Goal: Task Accomplishment & Management: Manage account settings

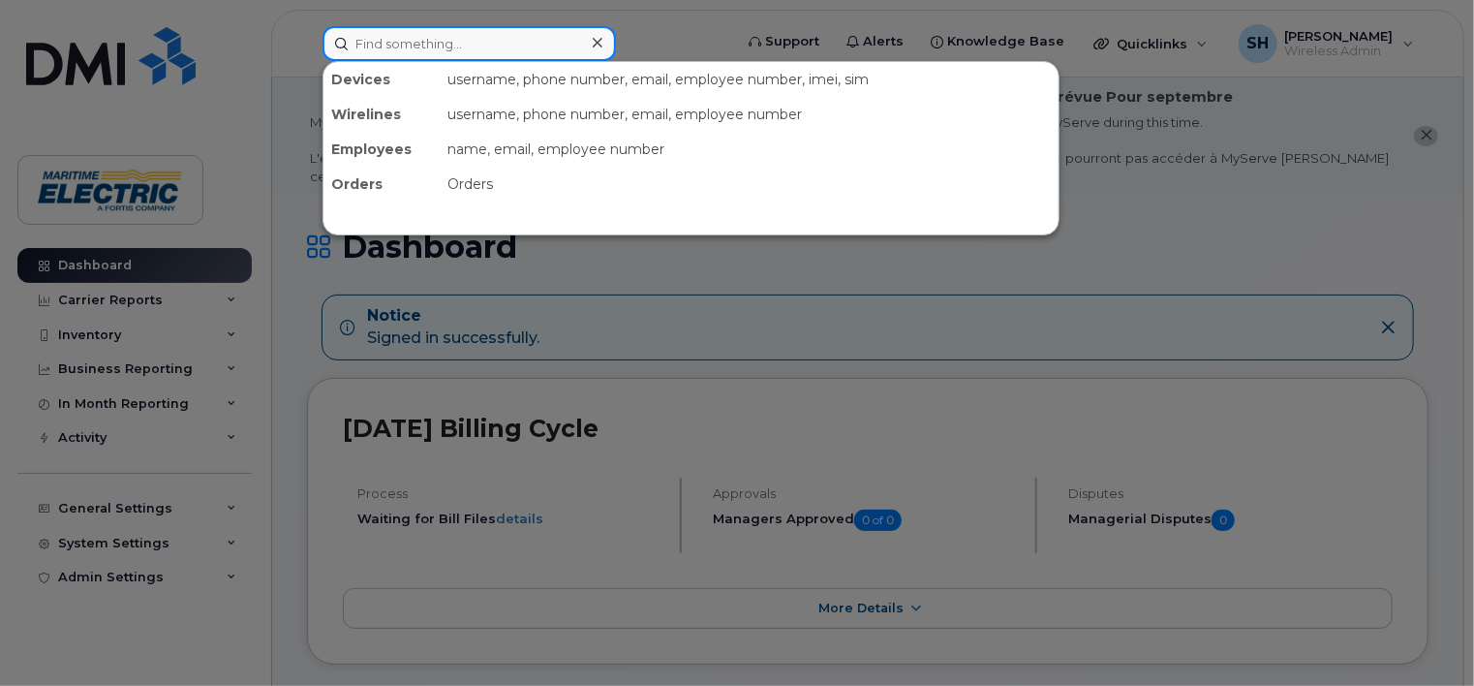
click at [364, 40] on input at bounding box center [468, 43] width 293 height 35
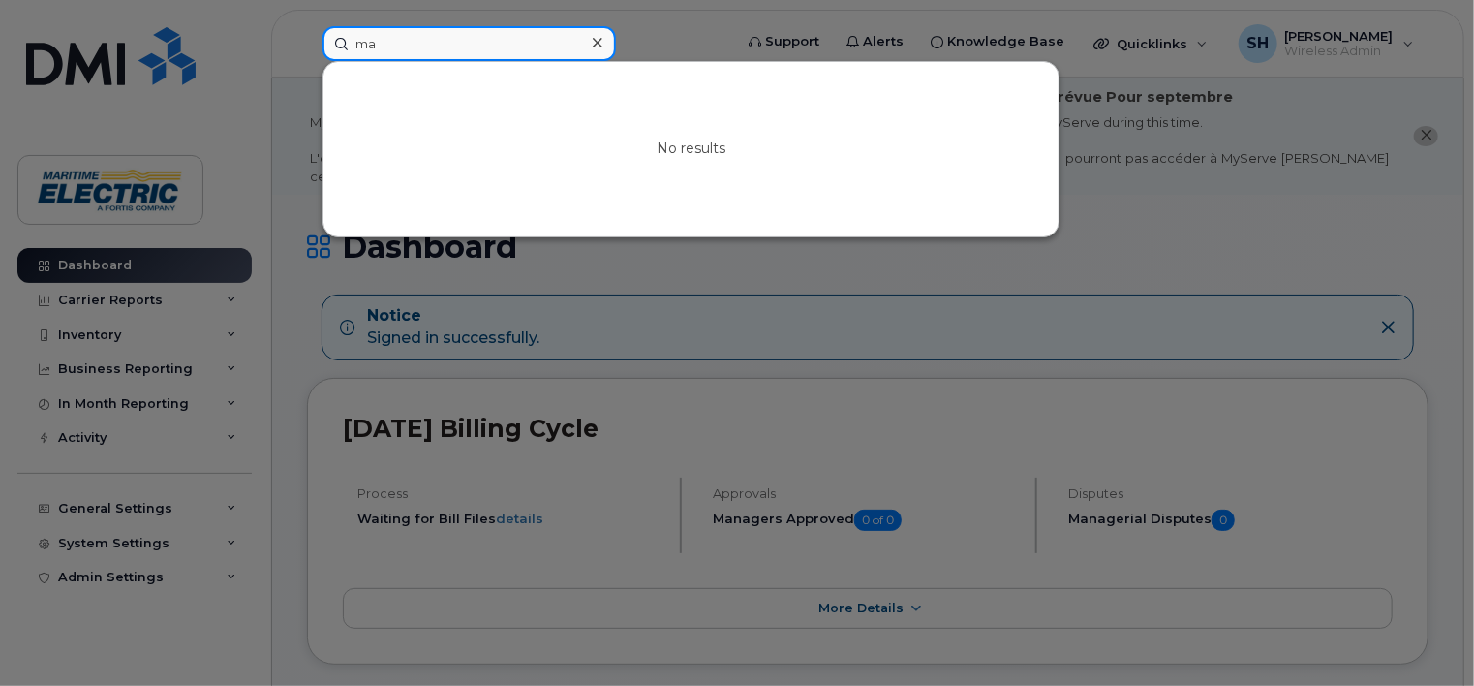
type input "m"
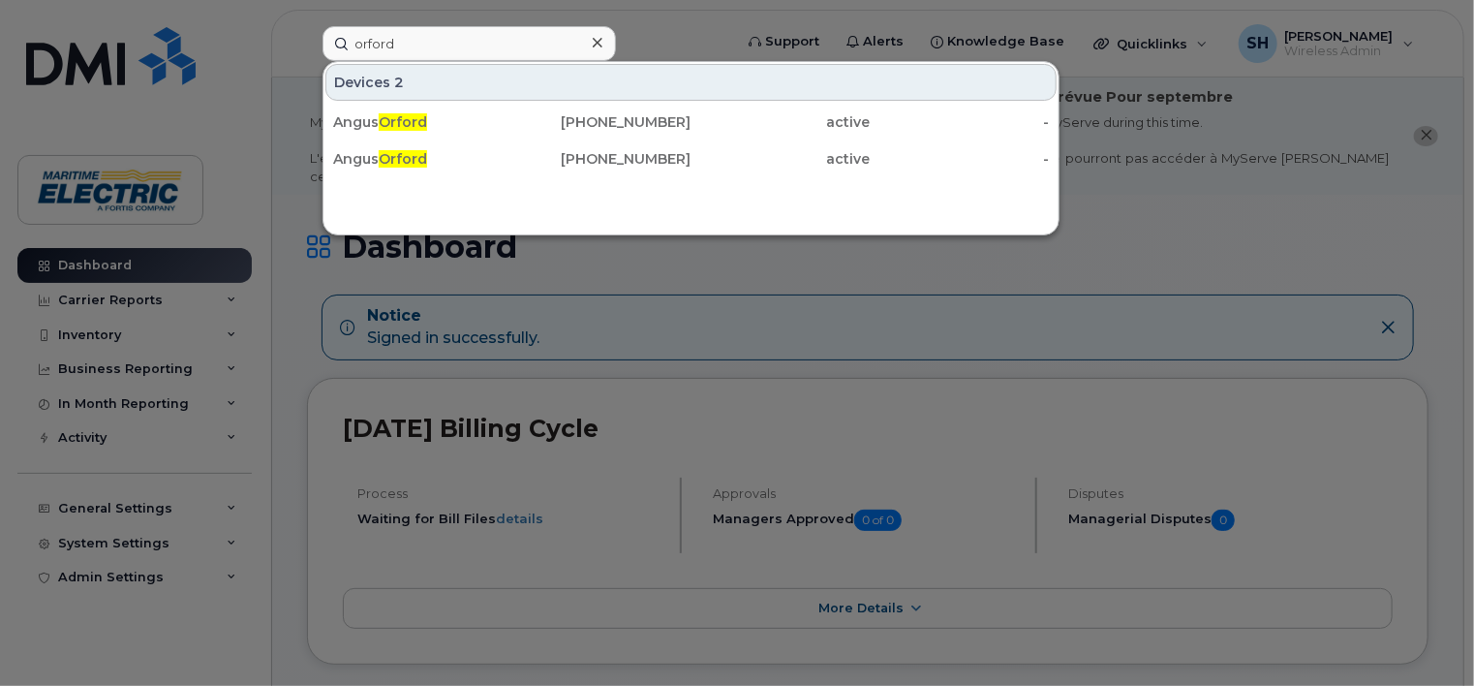
click at [1232, 228] on div at bounding box center [737, 343] width 1474 height 686
drag, startPoint x: 421, startPoint y: 51, endPoint x: 315, endPoint y: 43, distance: 106.9
click at [315, 43] on div "orford Devices 2 Angus Orford 902-394-3535 active - Angus Orford 902-394-7652 a…" at bounding box center [521, 43] width 428 height 35
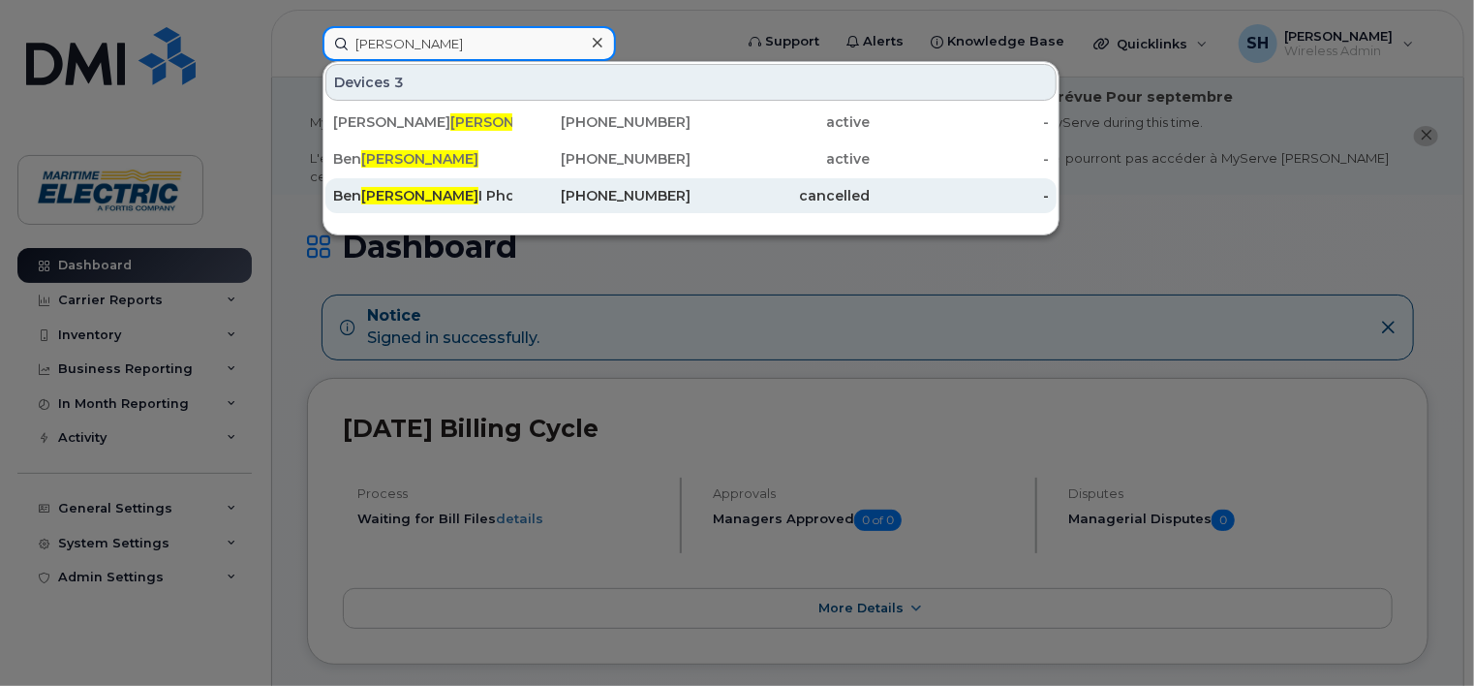
type input "reynolds"
click at [410, 196] on span "Reynolds" at bounding box center [419, 195] width 117 height 17
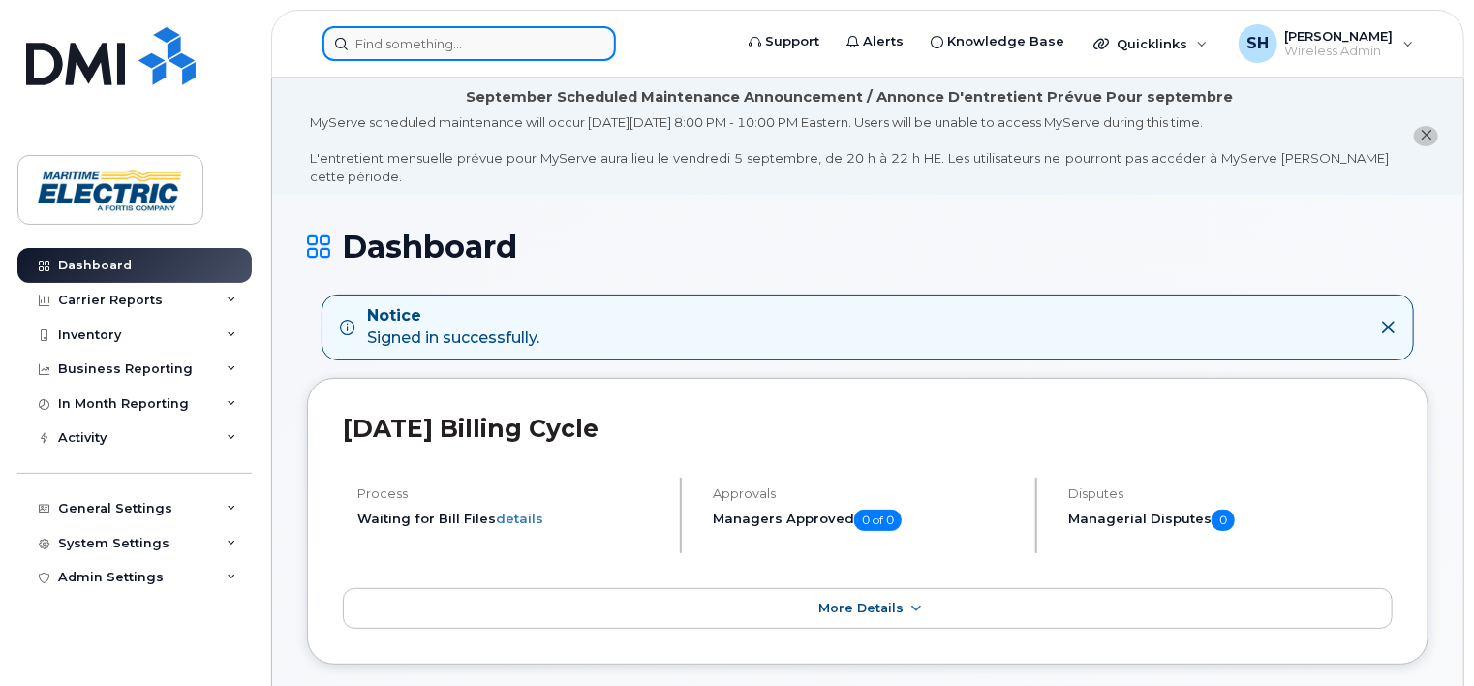
click at [396, 39] on input at bounding box center [468, 43] width 293 height 35
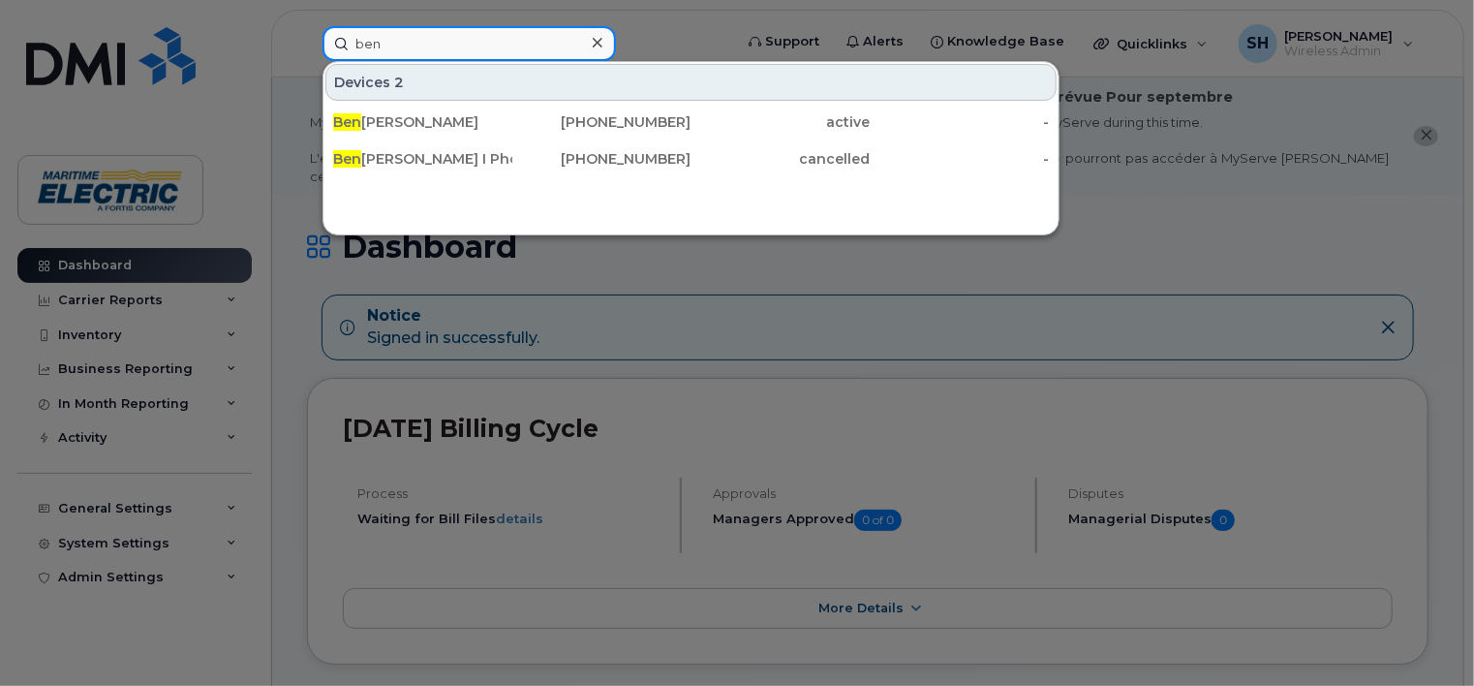
type input "ben"
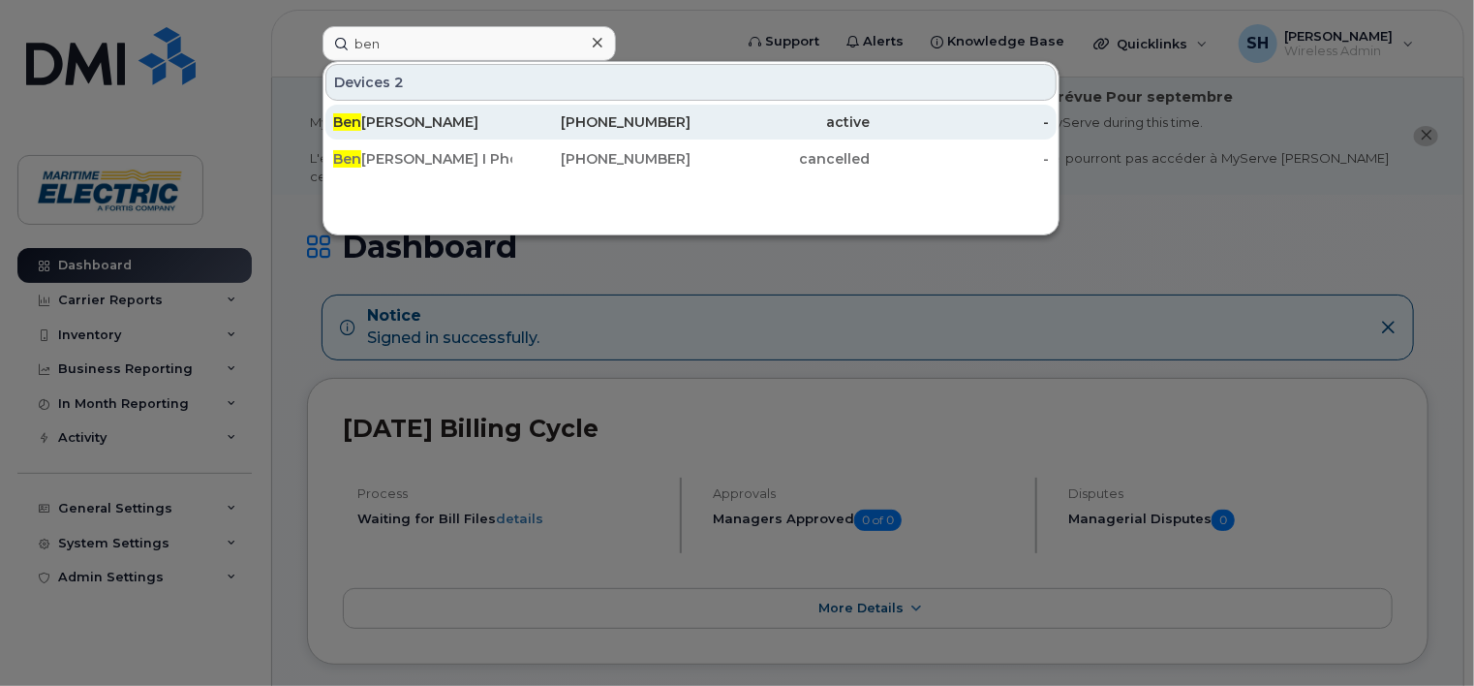
click at [386, 124] on div "Ben Reynolds" at bounding box center [422, 121] width 179 height 19
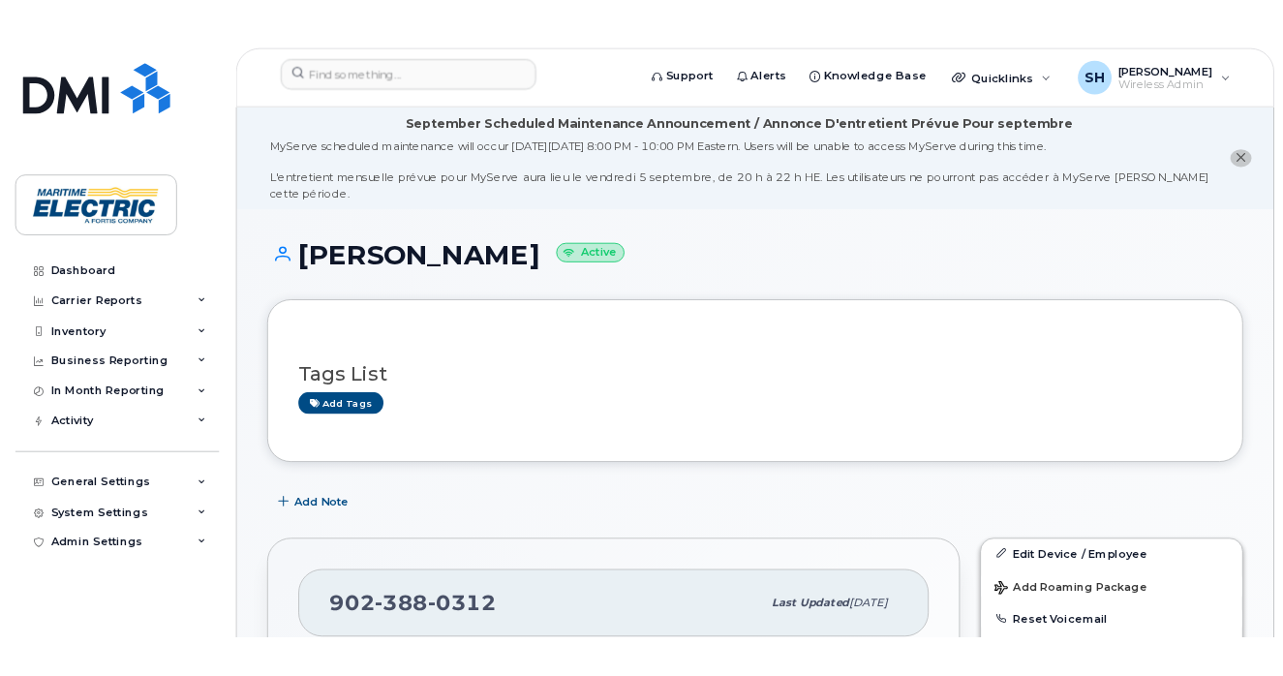
scroll to position [599, 0]
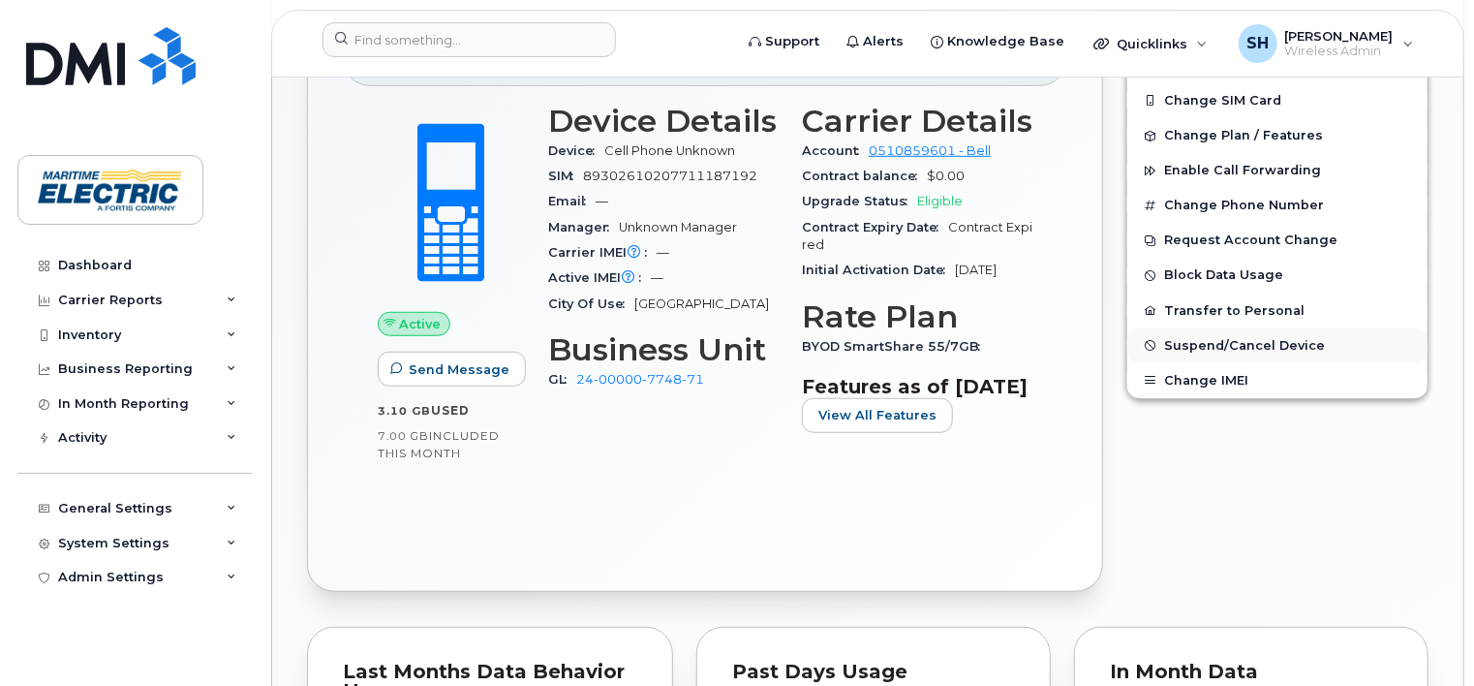
click at [1207, 338] on span "Suspend/Cancel Device" at bounding box center [1244, 345] width 161 height 15
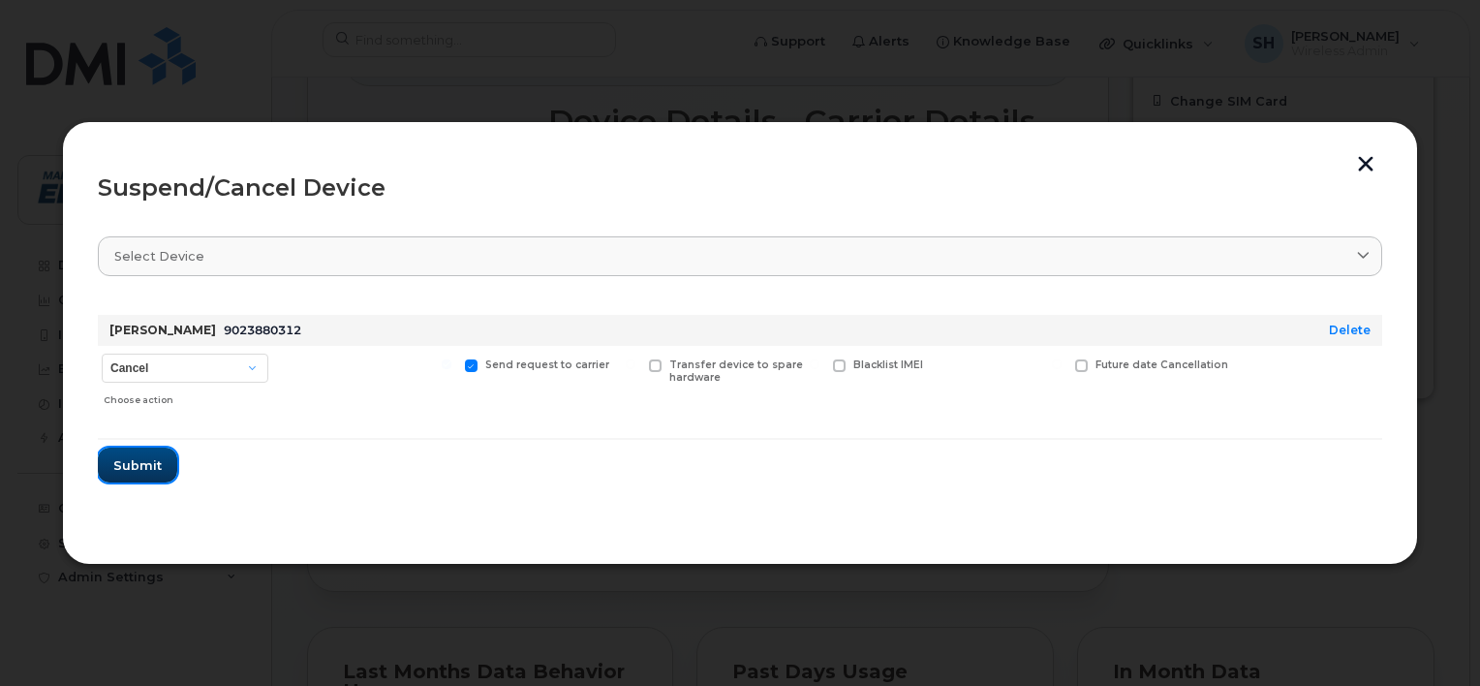
click at [130, 474] on button "Submit" at bounding box center [137, 464] width 79 height 35
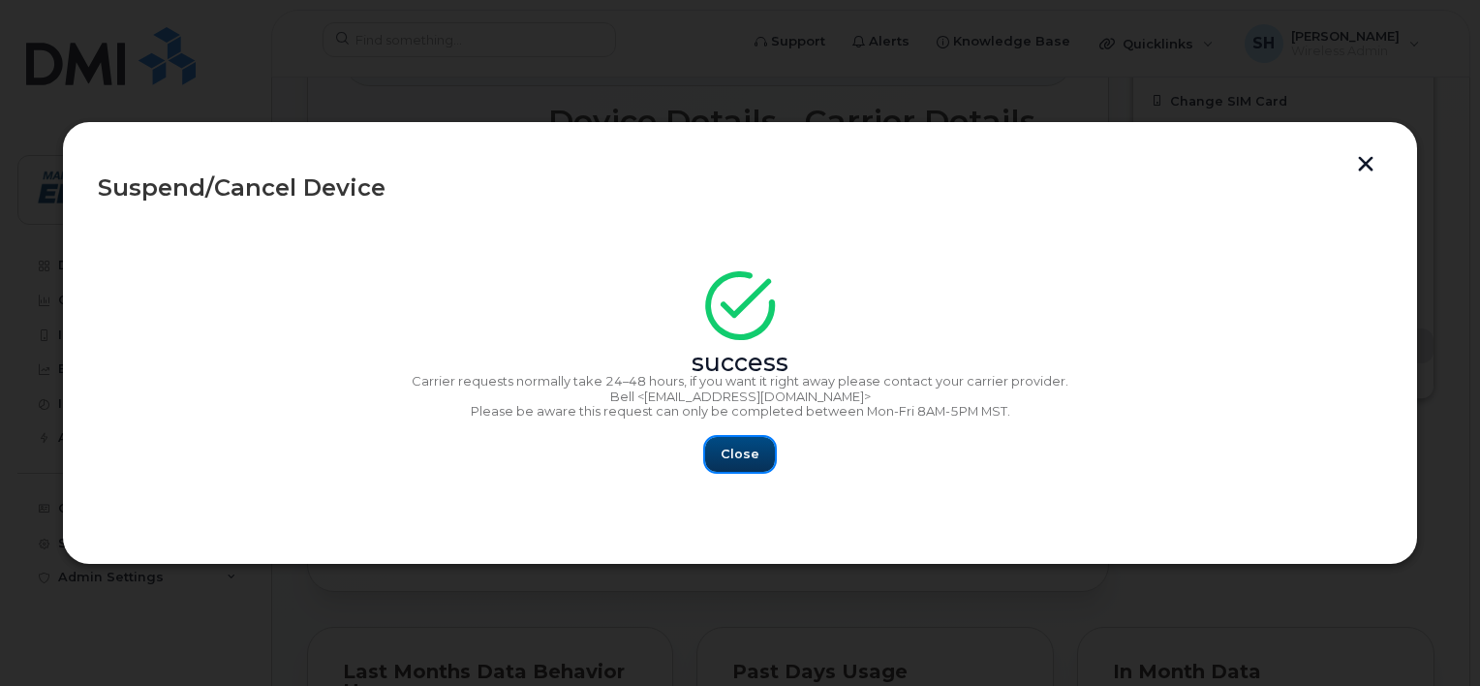
click at [751, 462] on span "Close" at bounding box center [739, 453] width 39 height 18
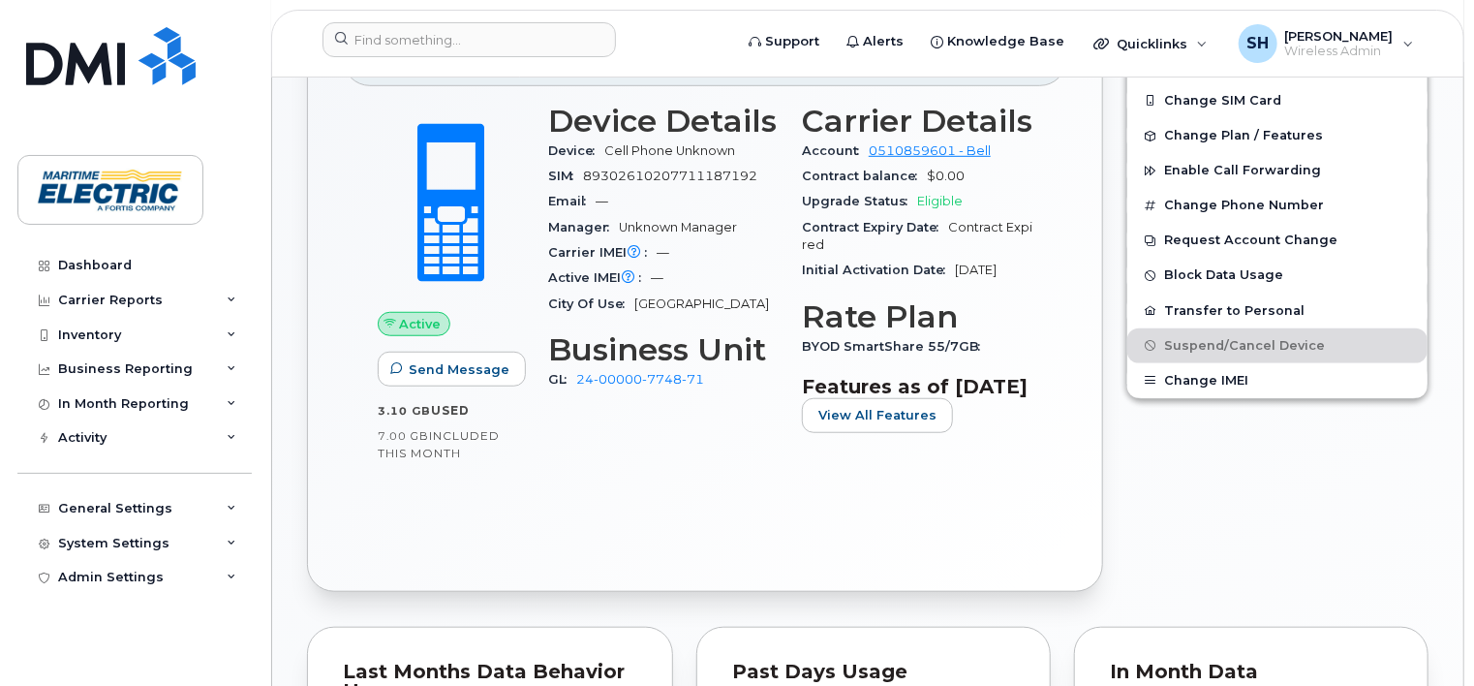
click at [1246, 491] on div "Edit Device / Employee Add Roaming Package Reset Voicemail Change SIM Card Chan…" at bounding box center [1277, 282] width 325 height 643
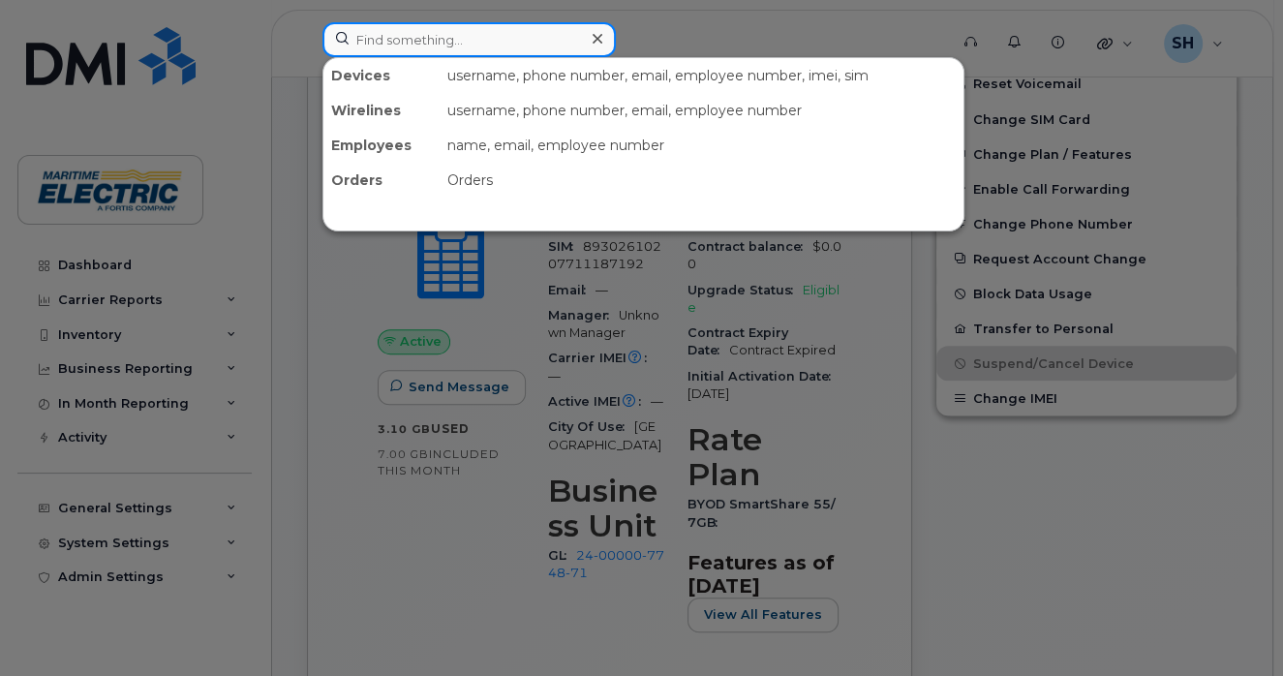
click at [496, 27] on input at bounding box center [468, 39] width 293 height 35
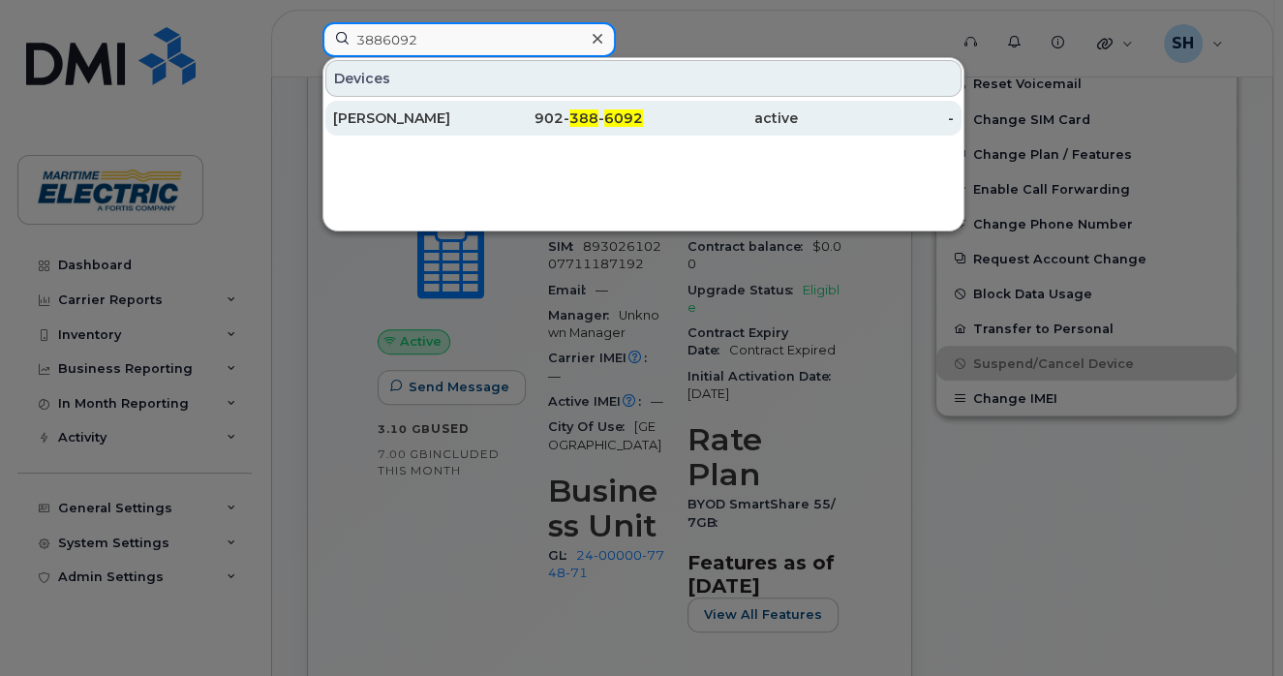
type input "3886092"
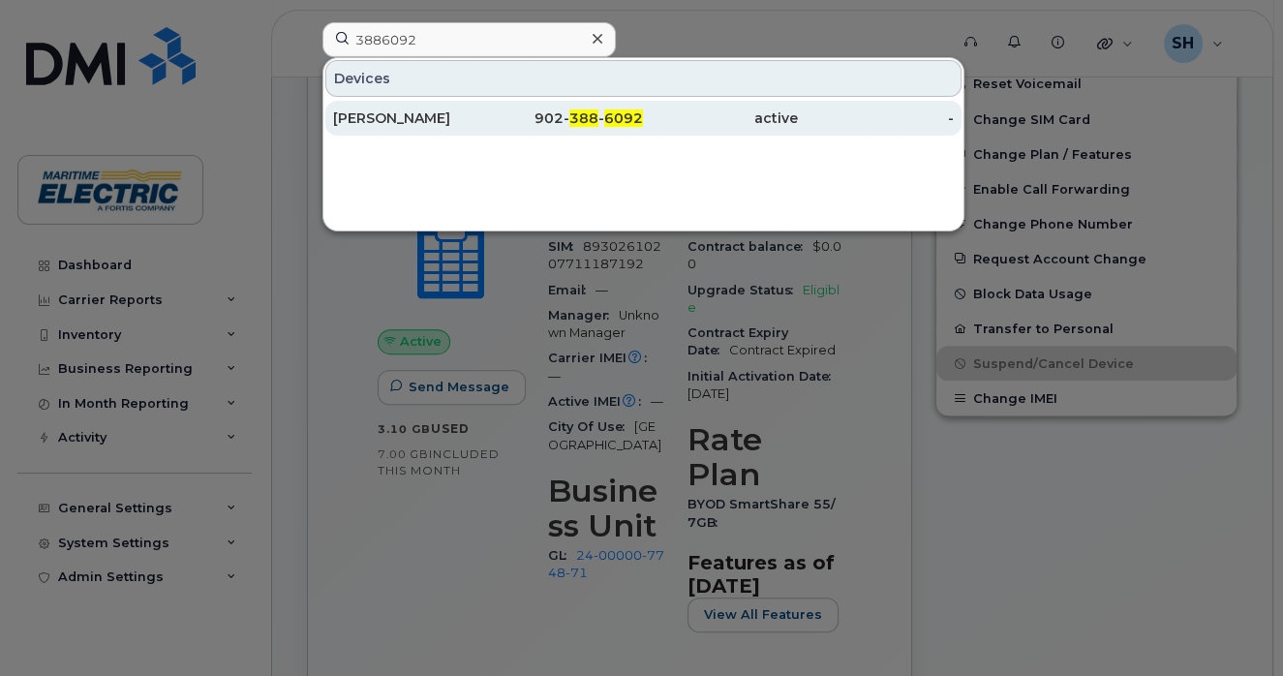
click at [403, 124] on div "Scott Johnston" at bounding box center [410, 117] width 155 height 19
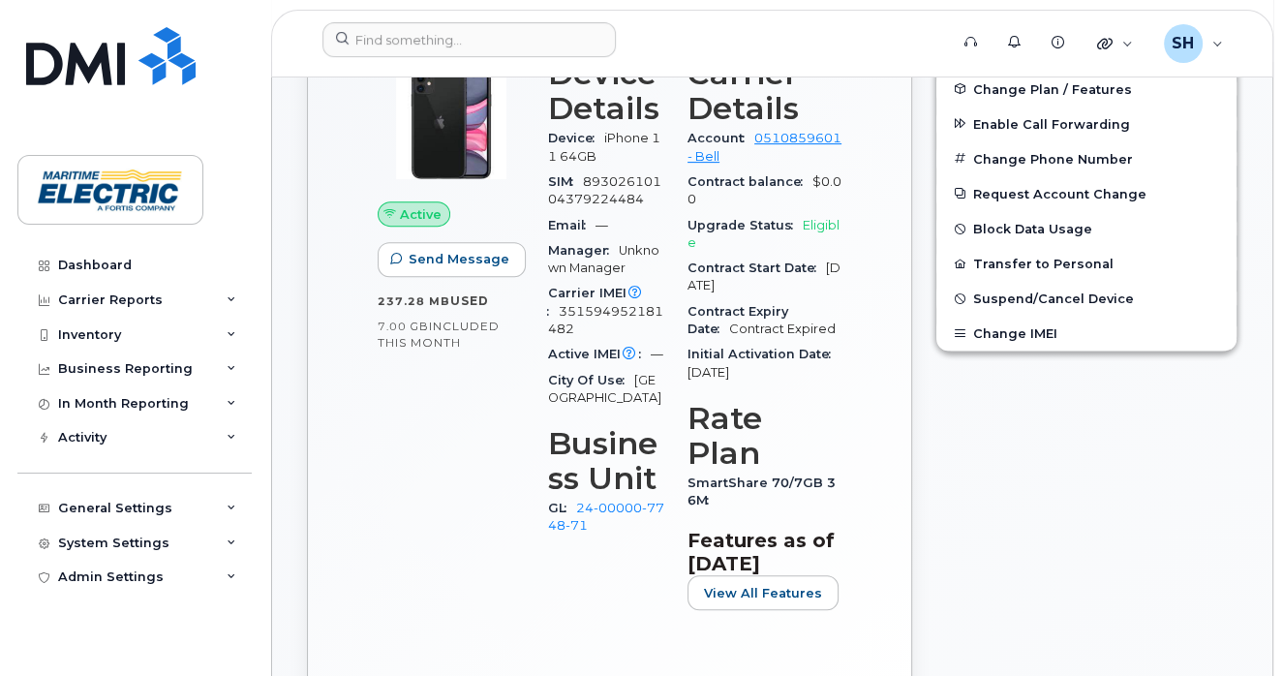
scroll to position [716, 0]
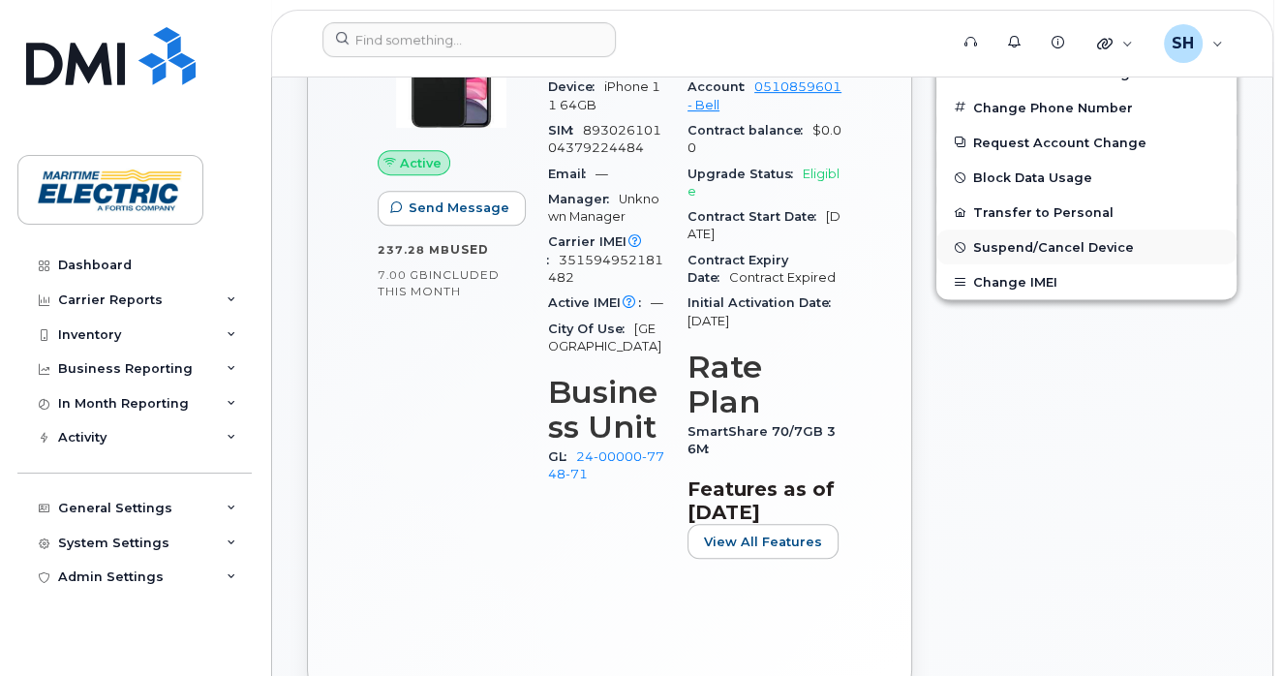
click at [1006, 245] on span "Suspend/Cancel Device" at bounding box center [1053, 247] width 161 height 15
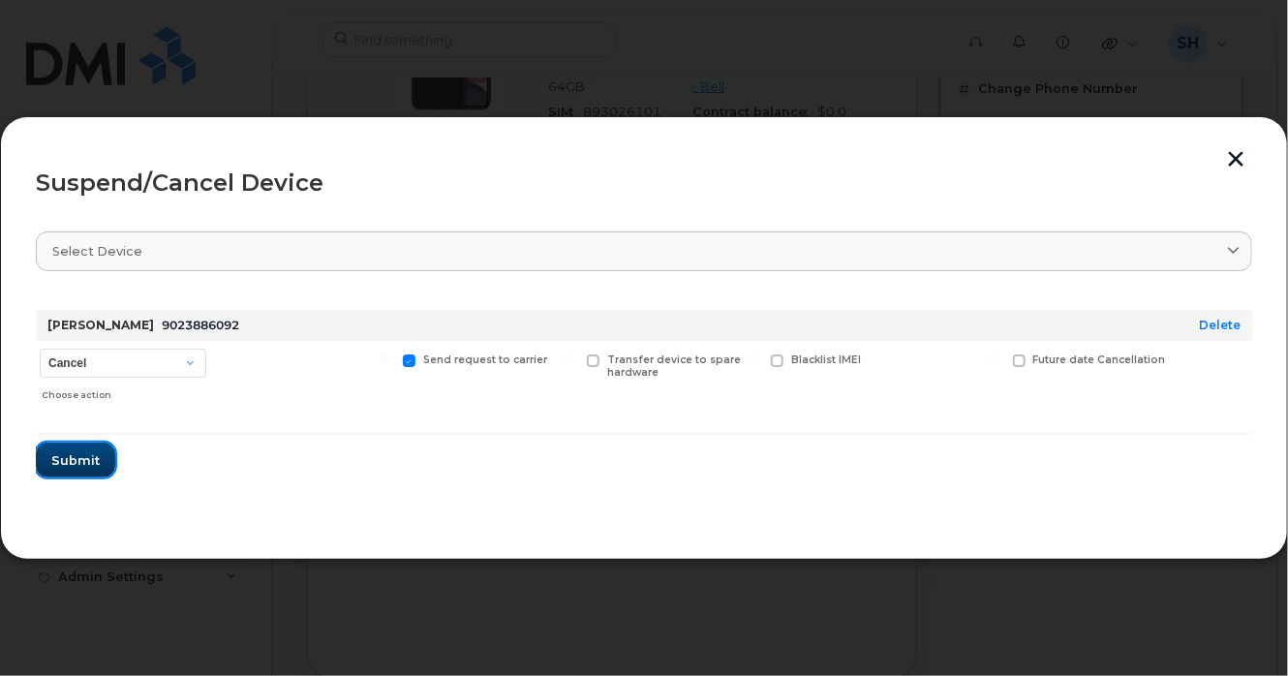
click at [82, 462] on span "Submit" at bounding box center [75, 460] width 48 height 18
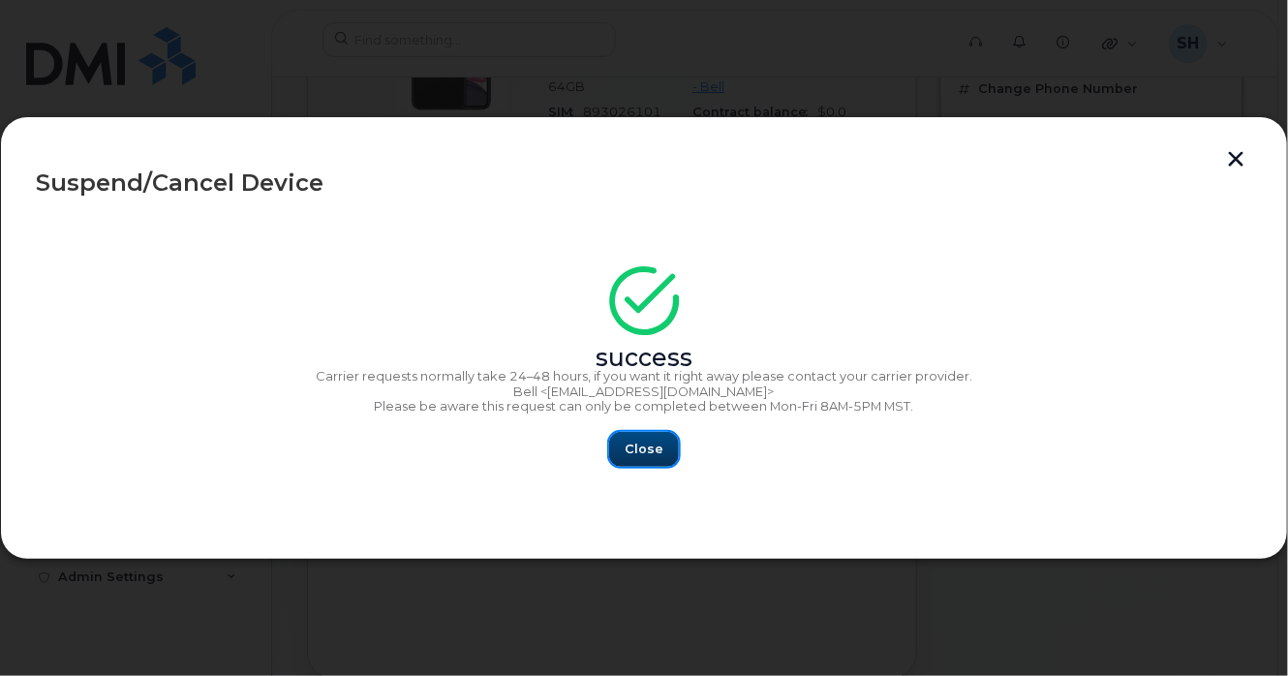
click at [631, 457] on span "Close" at bounding box center [644, 449] width 39 height 18
